Goal: Information Seeking & Learning: Learn about a topic

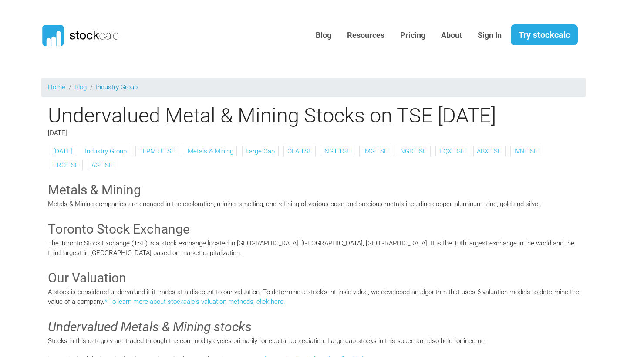
click at [132, 88] on link "Industry Group" at bounding box center [117, 87] width 42 height 8
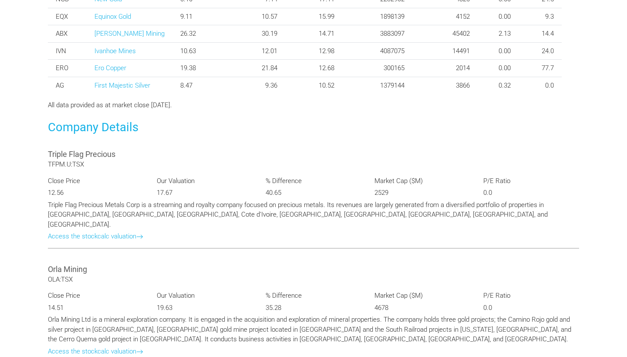
scroll to position [467, 0]
